Goal: Check status: Check status

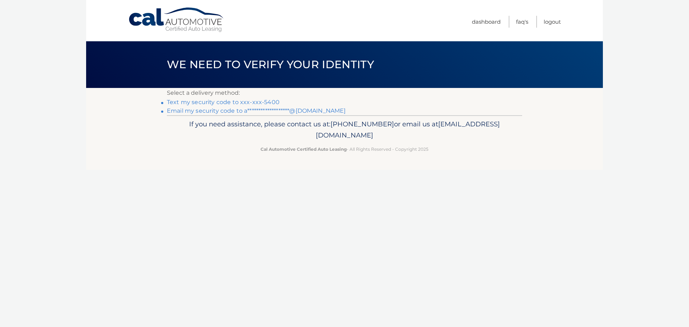
click at [246, 100] on link "Text my security code to xxx-xxx-5400" at bounding box center [223, 102] width 113 height 7
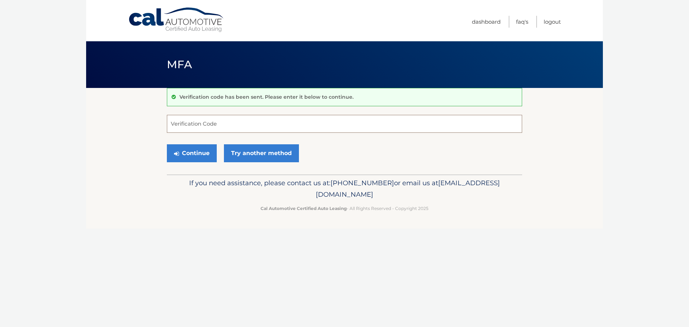
click at [238, 127] on input "Verification Code" at bounding box center [344, 124] width 355 height 18
type input "714745"
click at [187, 148] on button "Continue" at bounding box center [192, 153] width 50 height 18
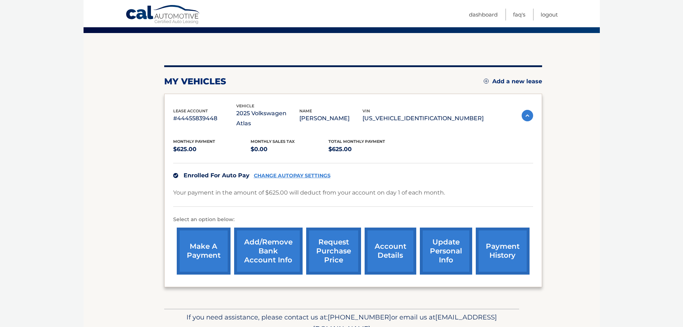
scroll to position [58, 0]
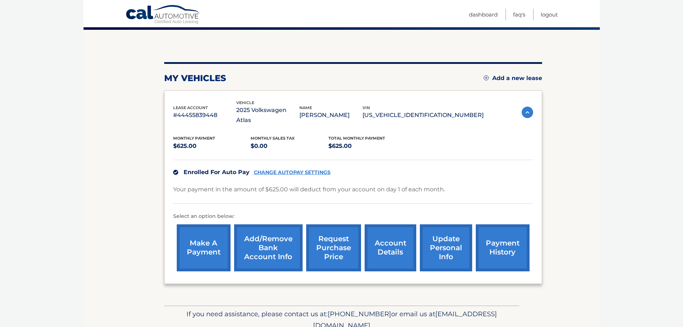
click at [393, 242] on link "account details" at bounding box center [391, 247] width 52 height 47
click at [495, 241] on link "payment history" at bounding box center [503, 247] width 54 height 47
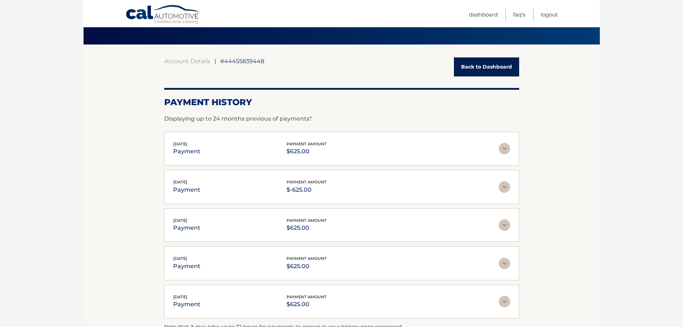
scroll to position [43, 0]
click at [503, 189] on img at bounding box center [504, 186] width 11 height 11
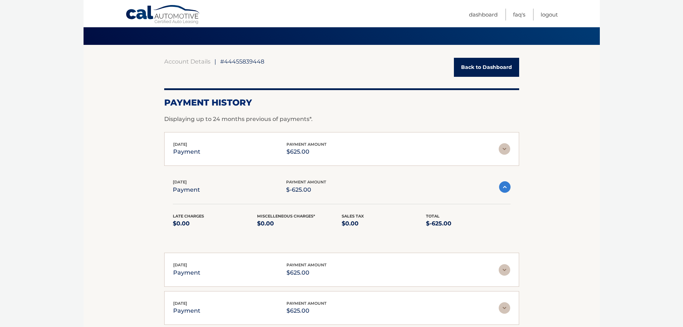
click at [503, 147] on img at bounding box center [504, 148] width 11 height 11
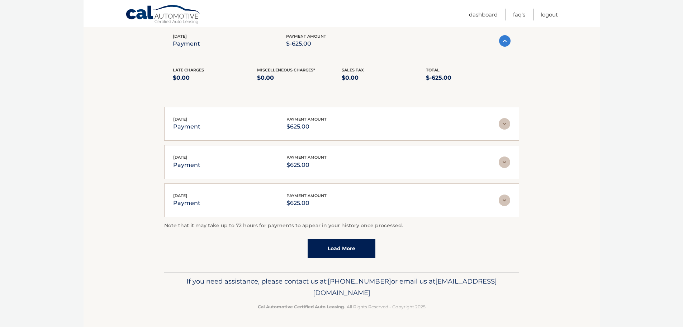
scroll to position [233, 0]
drag, startPoint x: 409, startPoint y: 291, endPoint x: 435, endPoint y: 284, distance: 26.4
click at [435, 284] on p "If you need assistance, please contact us at: 609-807-3200 or email us at Custo…" at bounding box center [342, 287] width 346 height 23
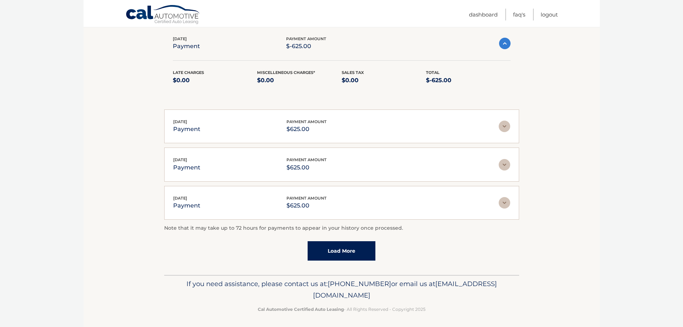
scroll to position [231, 0]
click at [455, 294] on p "If you need assistance, please contact us at: 609-807-3200 or email us at Custo…" at bounding box center [342, 289] width 346 height 23
drag, startPoint x: 413, startPoint y: 295, endPoint x: 279, endPoint y: 295, distance: 134.5
click at [279, 295] on p "If you need assistance, please contact us at: 609-807-3200 or email us at Custo…" at bounding box center [342, 289] width 346 height 23
copy span "[EMAIL_ADDRESS][DOMAIN_NAME]"
